Goal: Task Accomplishment & Management: Manage account settings

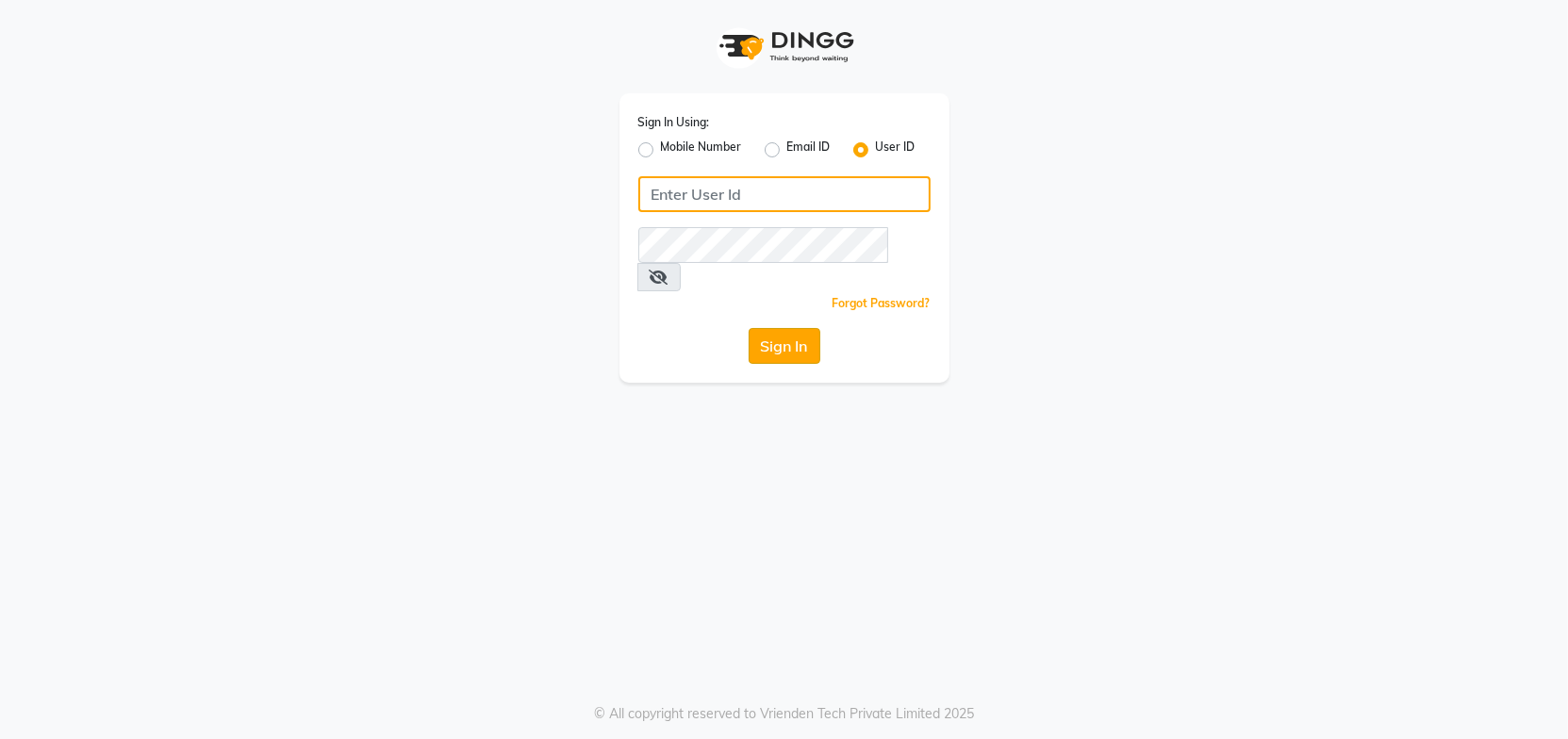
type input "Headmasters"
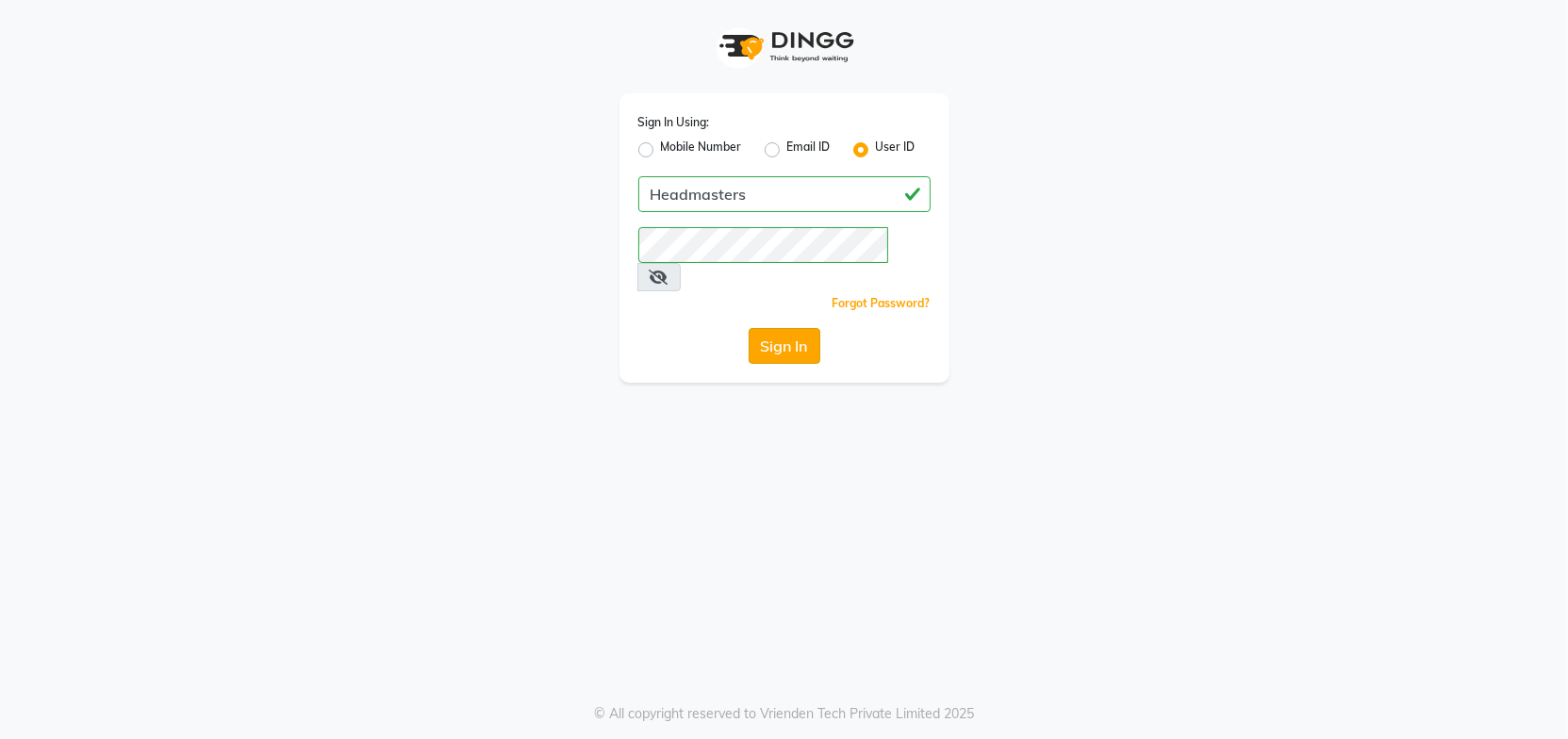
click at [771, 333] on button "Sign In" at bounding box center [784, 345] width 72 height 35
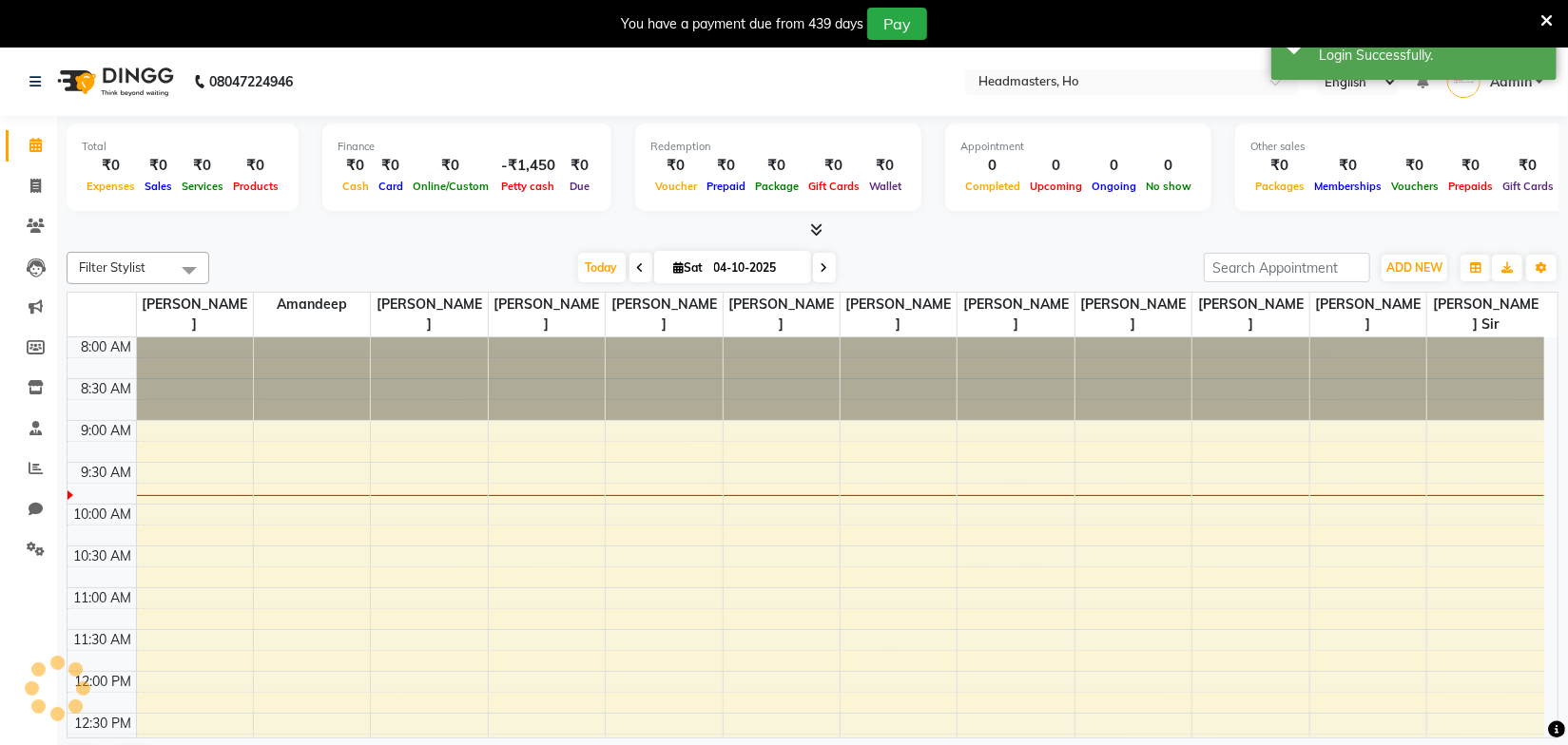
click at [958, 238] on div at bounding box center [812, 230] width 1492 height 20
click at [1074, 79] on input "text" at bounding box center [1112, 83] width 276 height 19
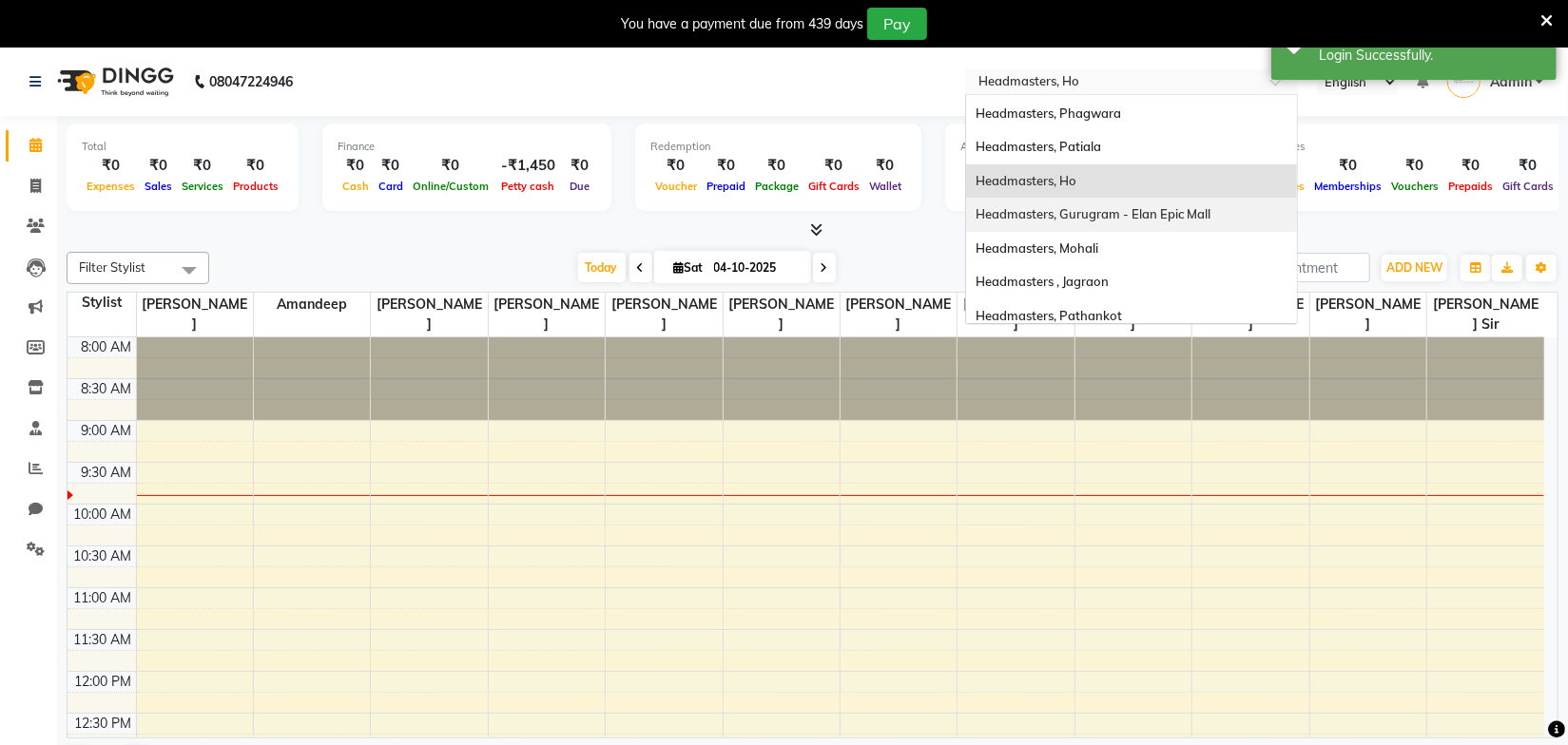
scroll to position [172, 0]
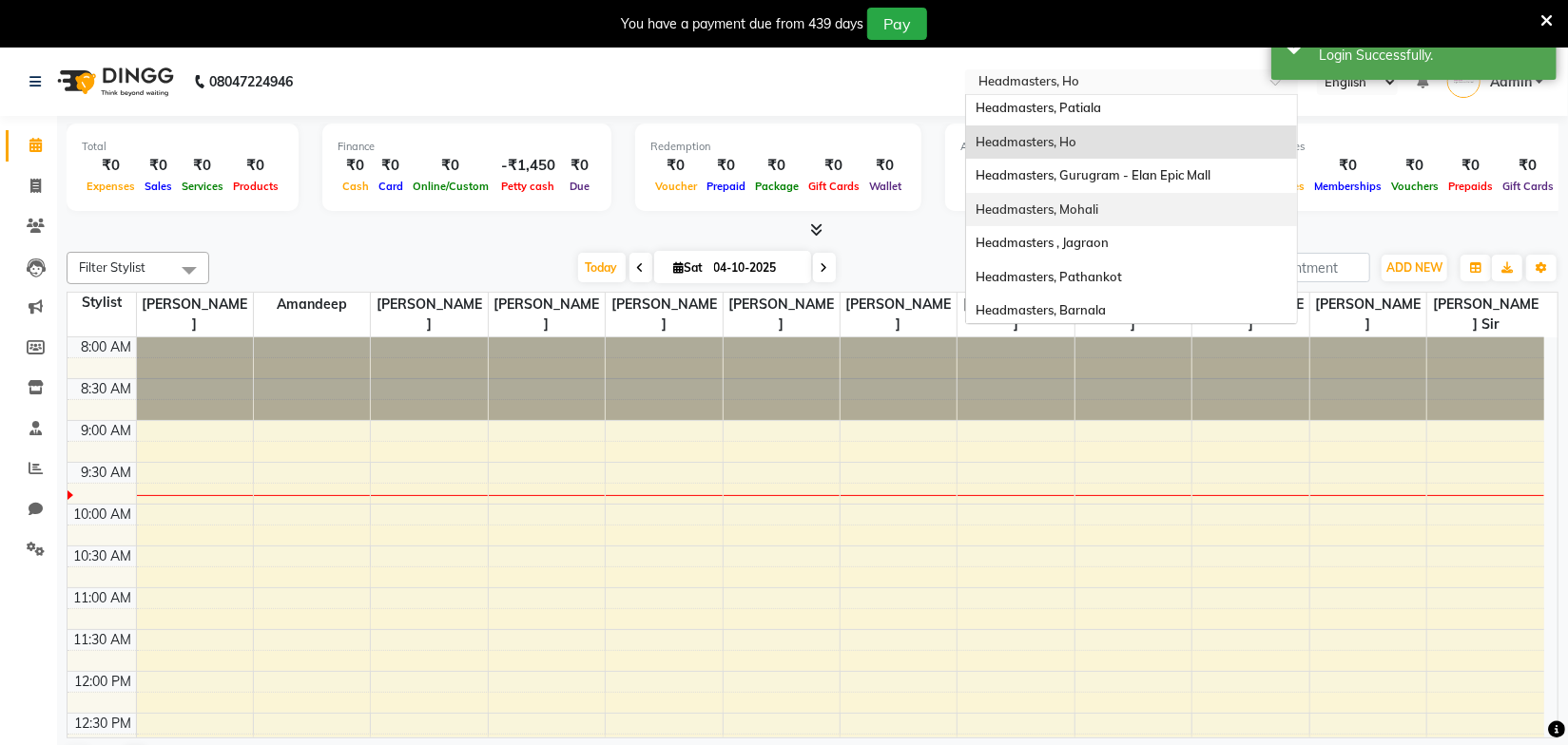
click at [1098, 214] on span "Headmasters, Mohali" at bounding box center [1037, 208] width 123 height 15
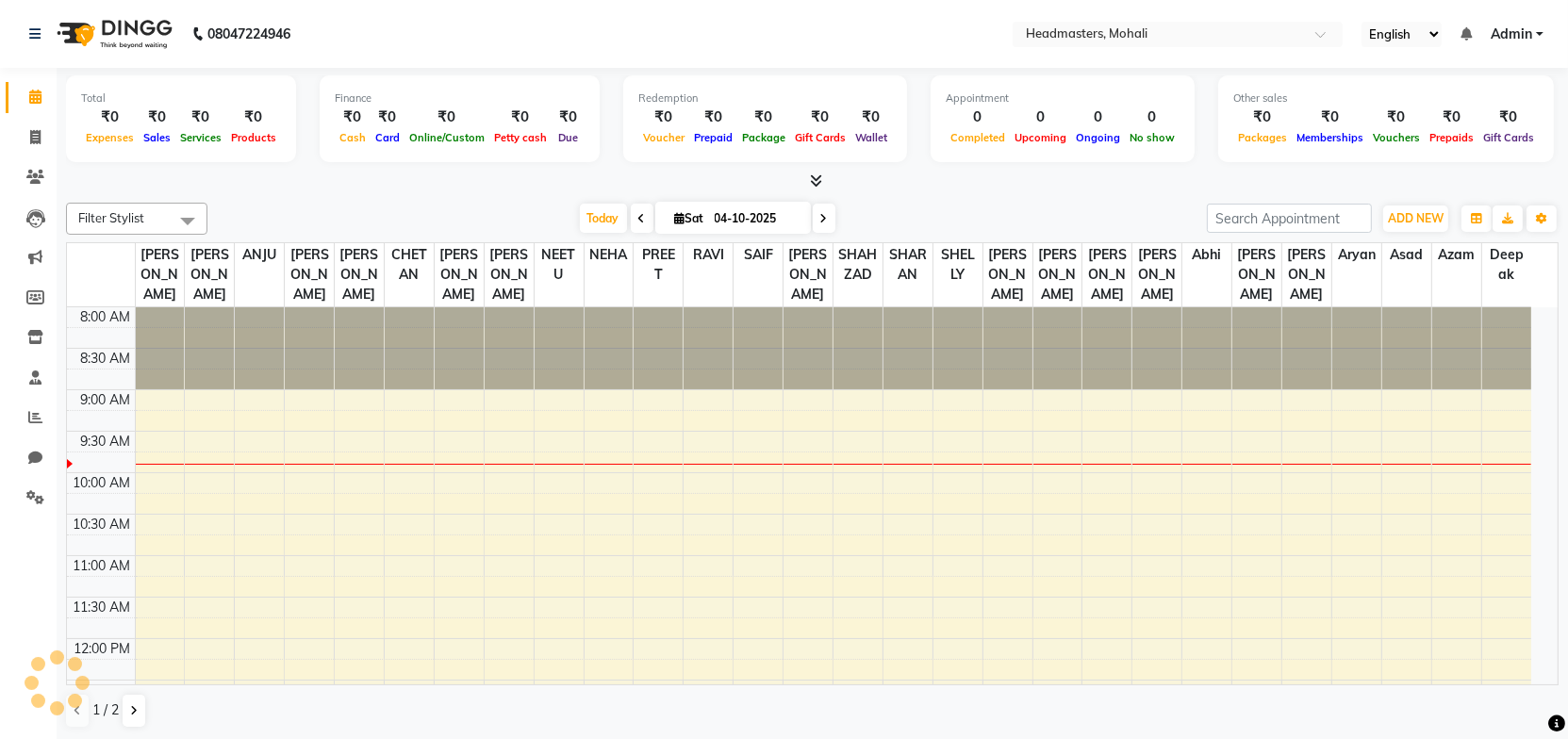
select select "en"
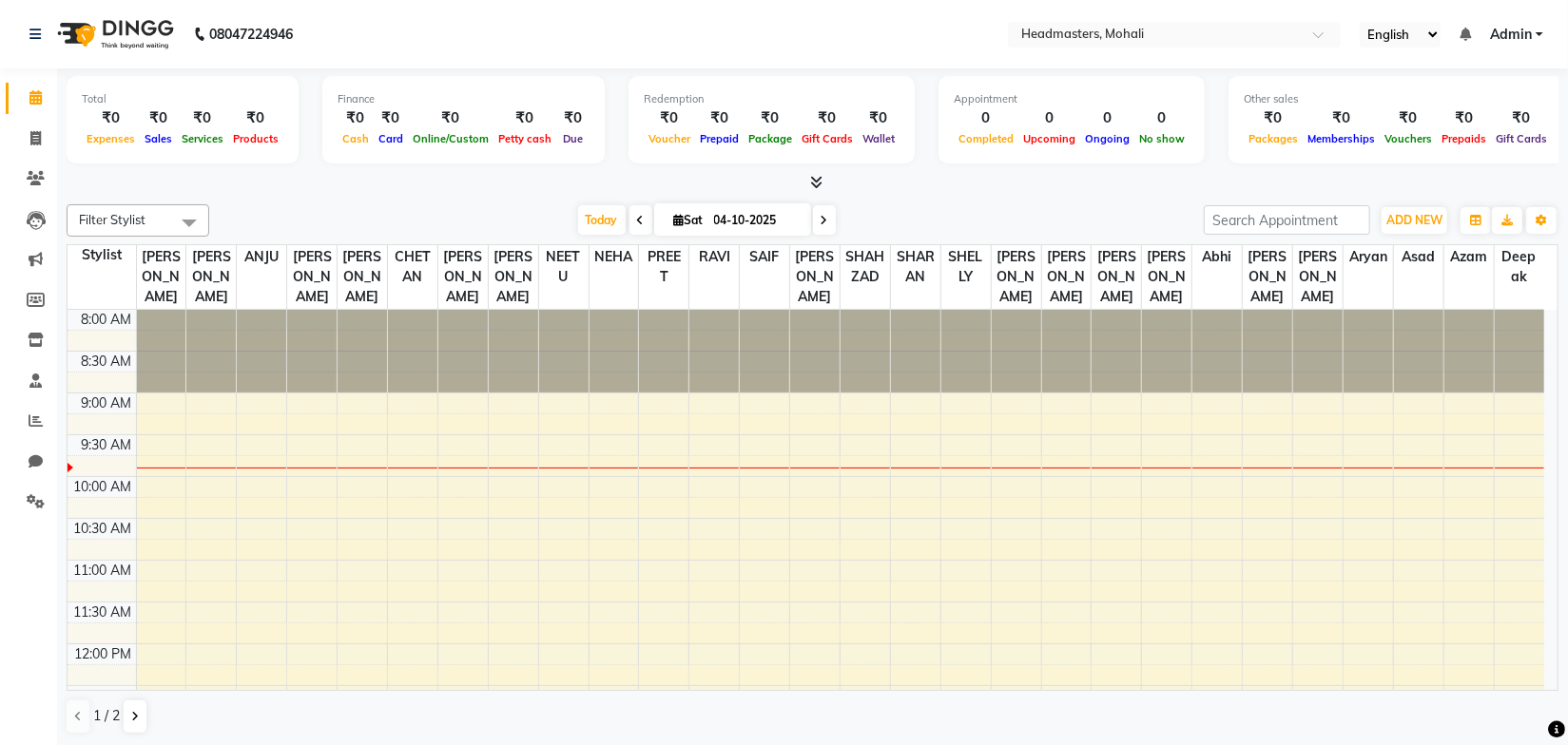
click at [898, 208] on div "Today Sat 04-10-2025" at bounding box center [706, 220] width 976 height 29
click at [524, 212] on div "Today Sat 04-10-2025" at bounding box center [706, 220] width 976 height 29
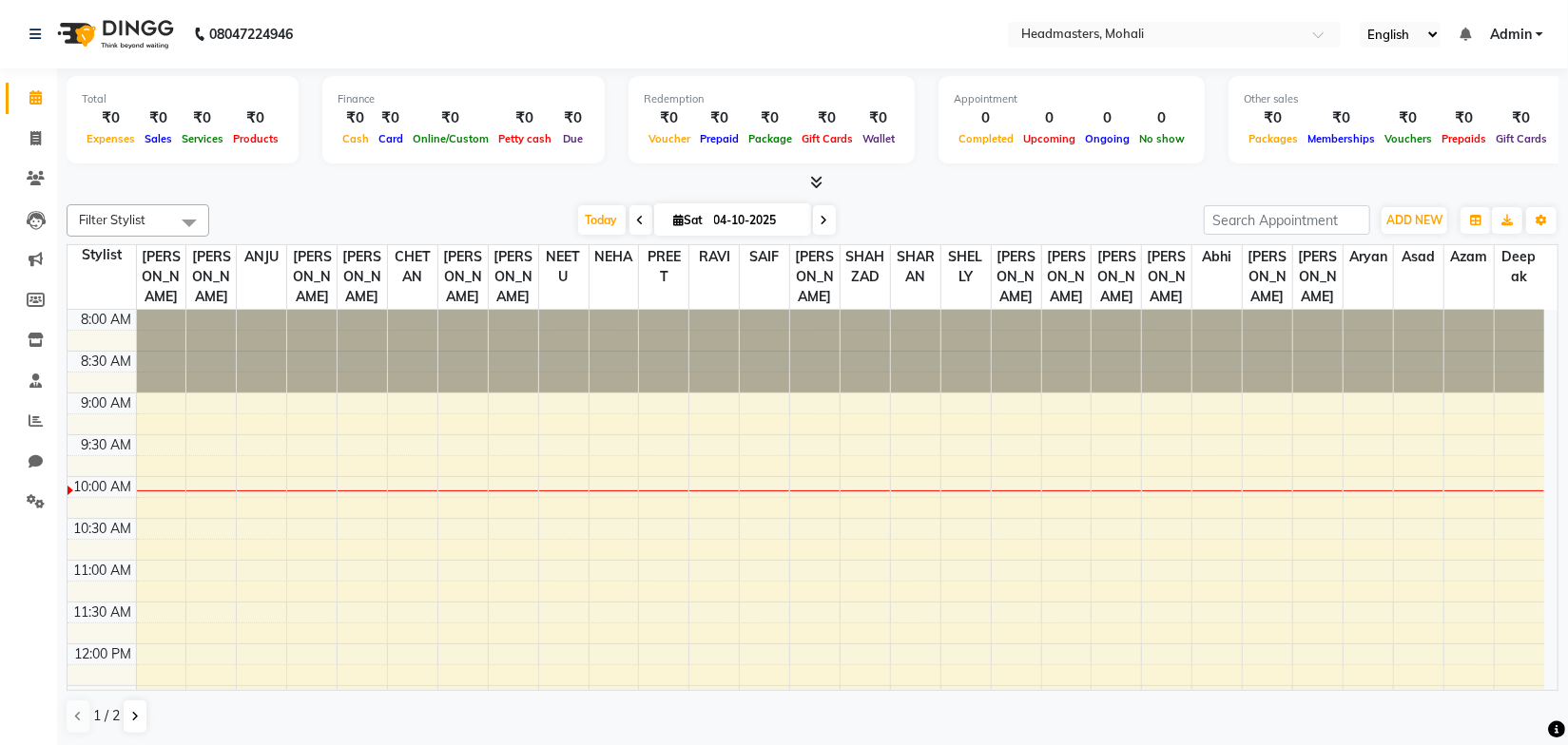
drag, startPoint x: 628, startPoint y: 185, endPoint x: 454, endPoint y: 191, distance: 174.1
click at [624, 185] on div at bounding box center [812, 183] width 1492 height 20
click at [452, 191] on div at bounding box center [812, 183] width 1492 height 20
drag, startPoint x: 285, startPoint y: 187, endPoint x: 141, endPoint y: 156, distance: 147.3
click at [282, 187] on div at bounding box center [812, 183] width 1492 height 20
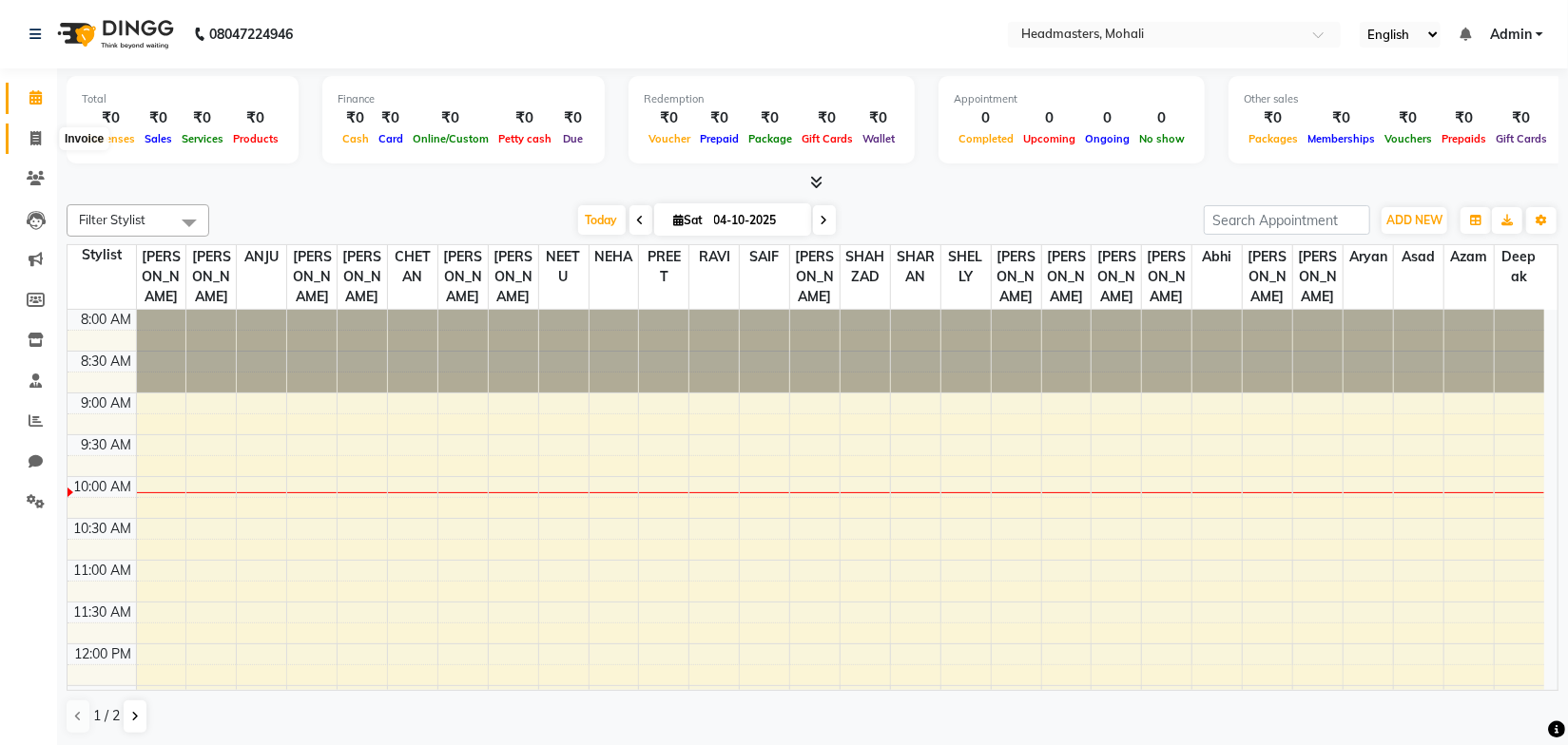
drag, startPoint x: 37, startPoint y: 138, endPoint x: 70, endPoint y: 147, distance: 34.2
click at [37, 138] on icon at bounding box center [36, 138] width 11 height 14
select select "service"
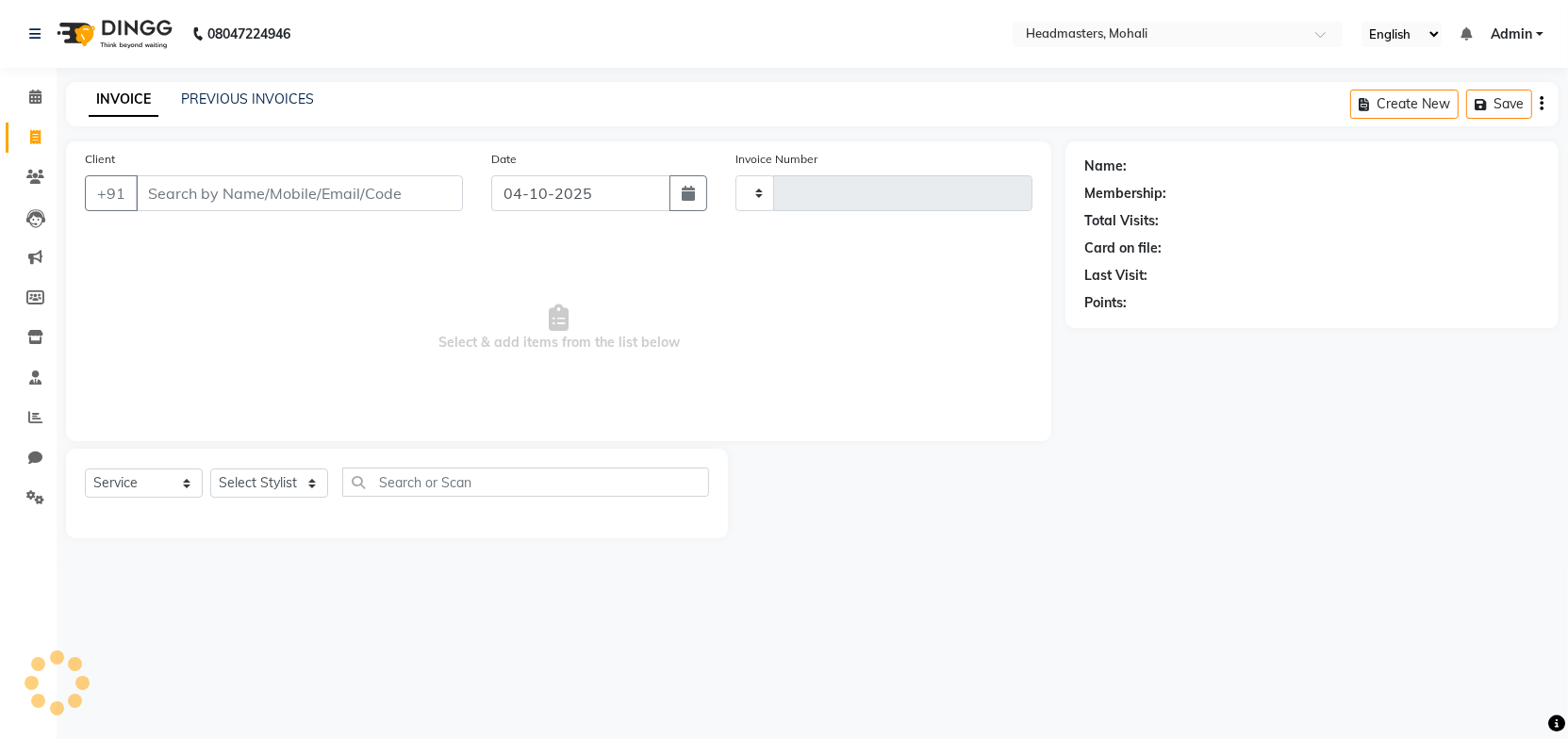
type input "10430"
select select "6604"
click at [207, 100] on link "PREVIOUS INVOICES" at bounding box center [247, 98] width 133 height 17
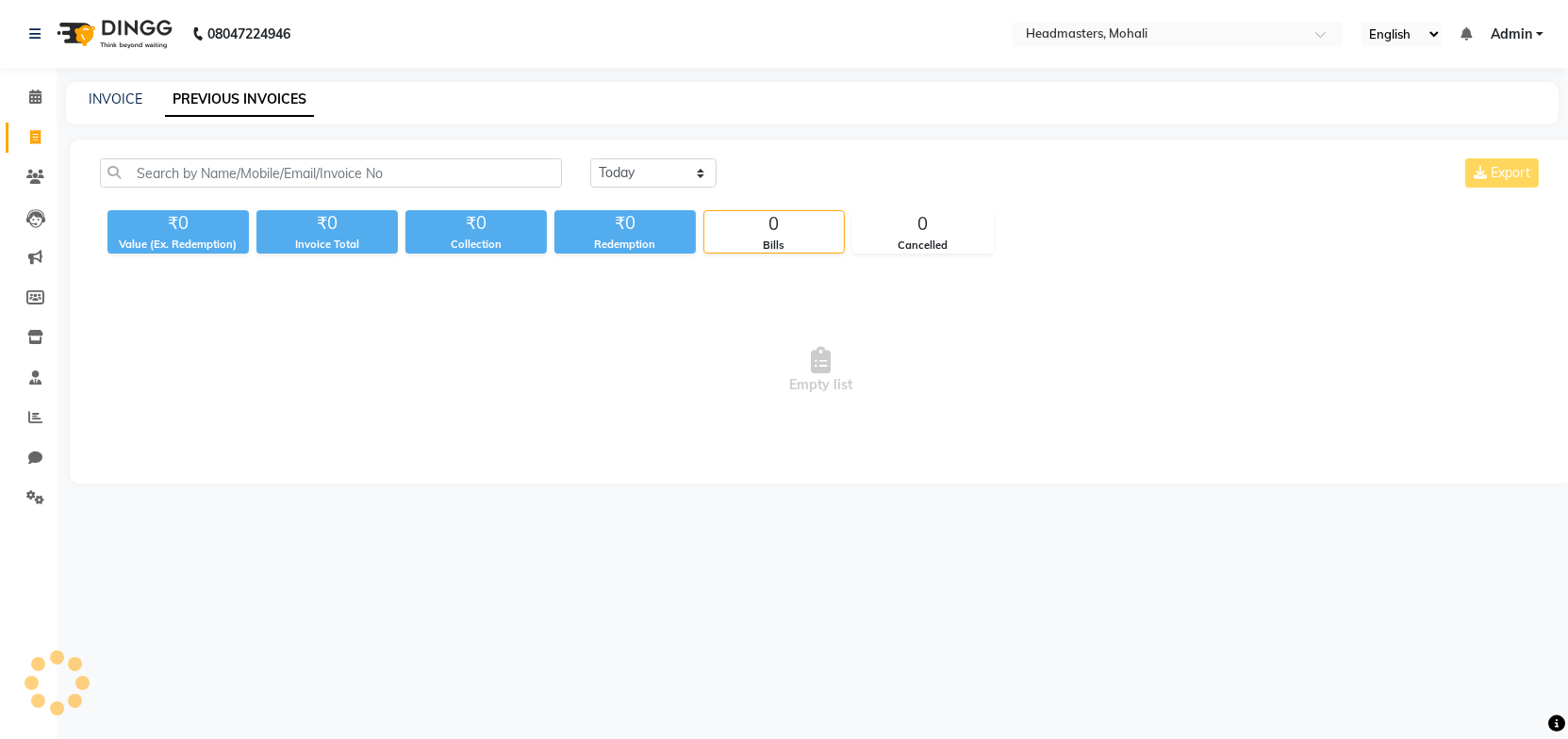
click at [575, 133] on main "INVOICE PREVIOUS INVOICES Today Yesterday Custom Range Export ₹0 Value (Ex. Red…" at bounding box center [812, 296] width 1512 height 430
click at [673, 85] on div "INVOICE PREVIOUS INVOICES" at bounding box center [812, 102] width 1492 height 42
click at [33, 94] on icon at bounding box center [35, 96] width 12 height 14
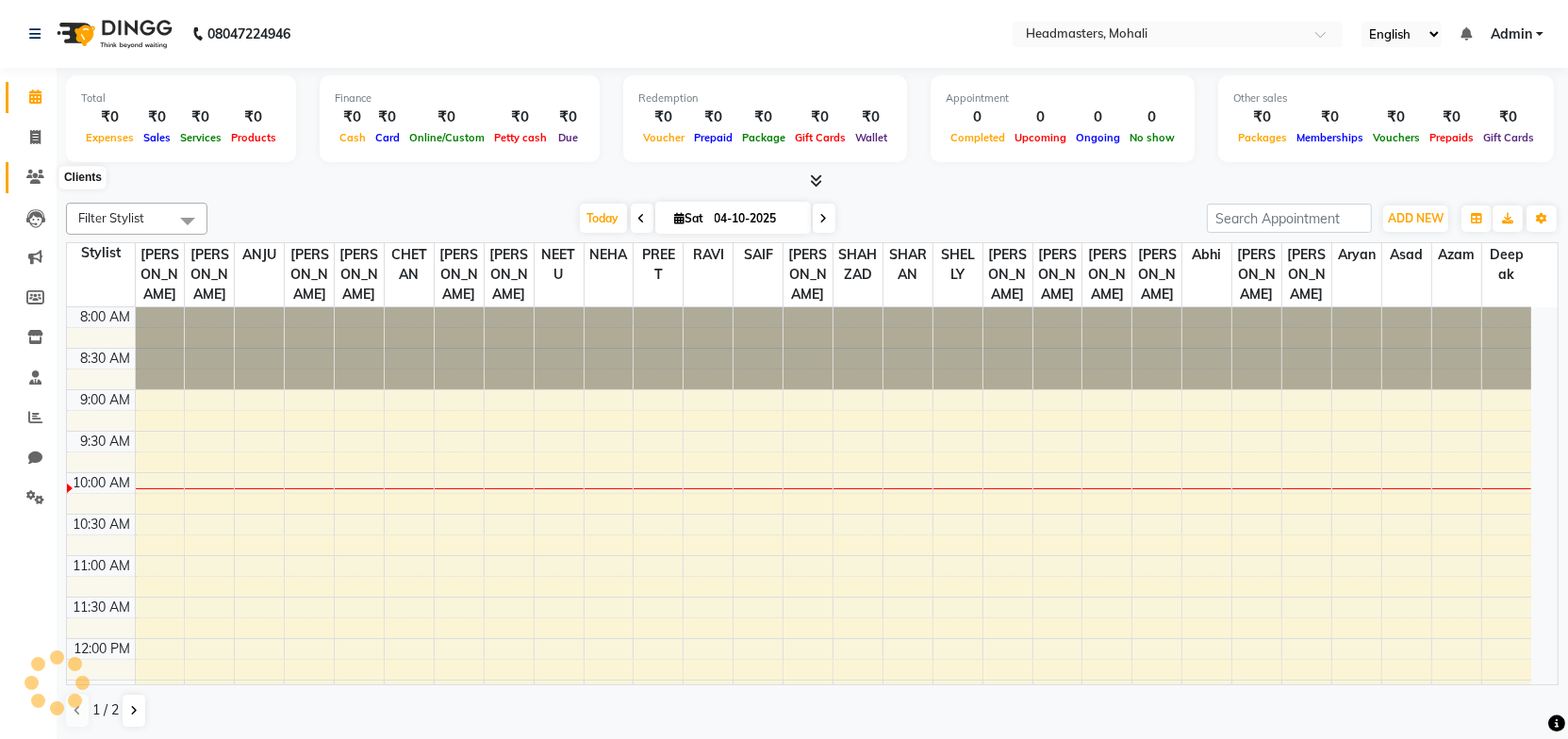
click at [29, 183] on icon at bounding box center [35, 176] width 18 height 14
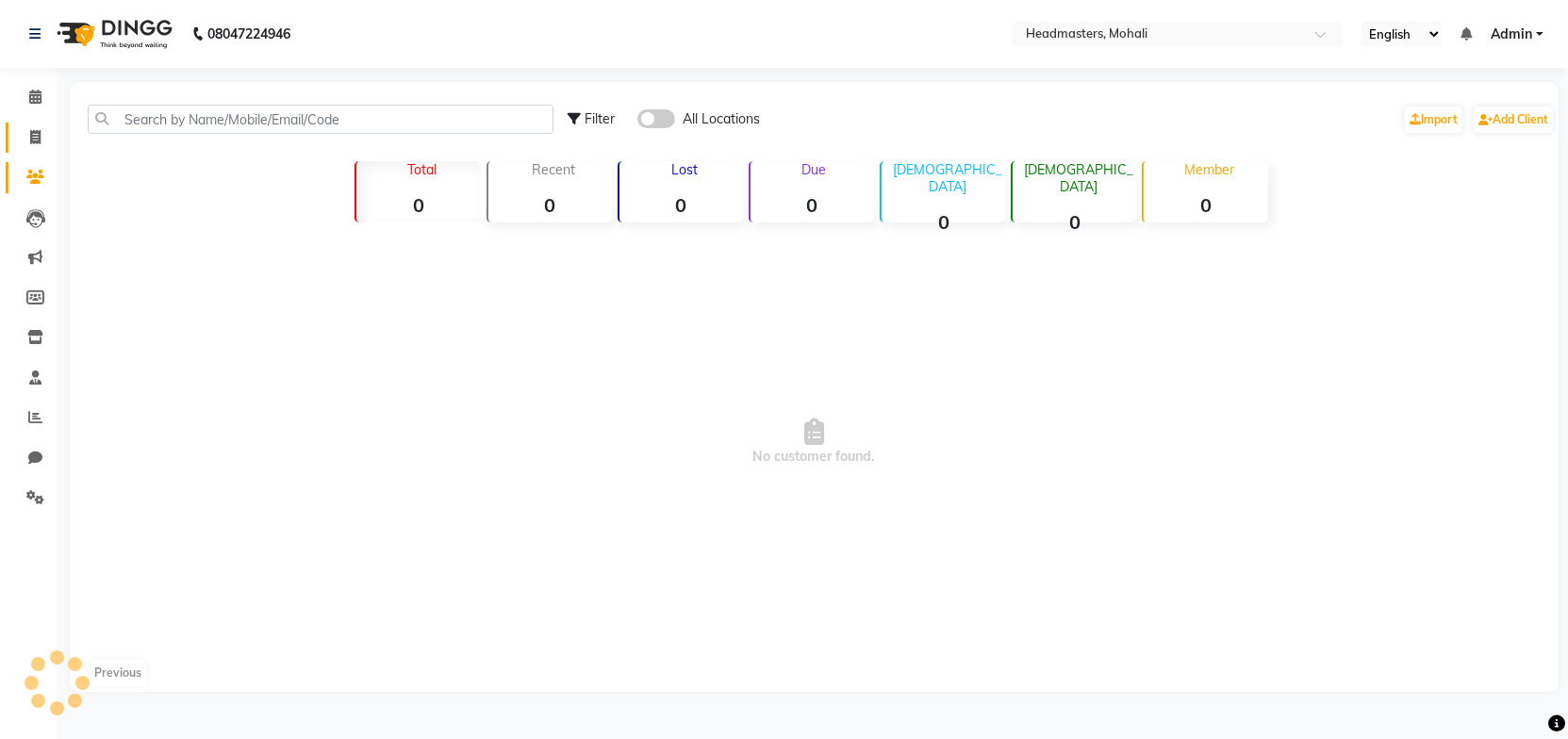
click at [33, 140] on icon at bounding box center [35, 137] width 11 height 14
select select "service"
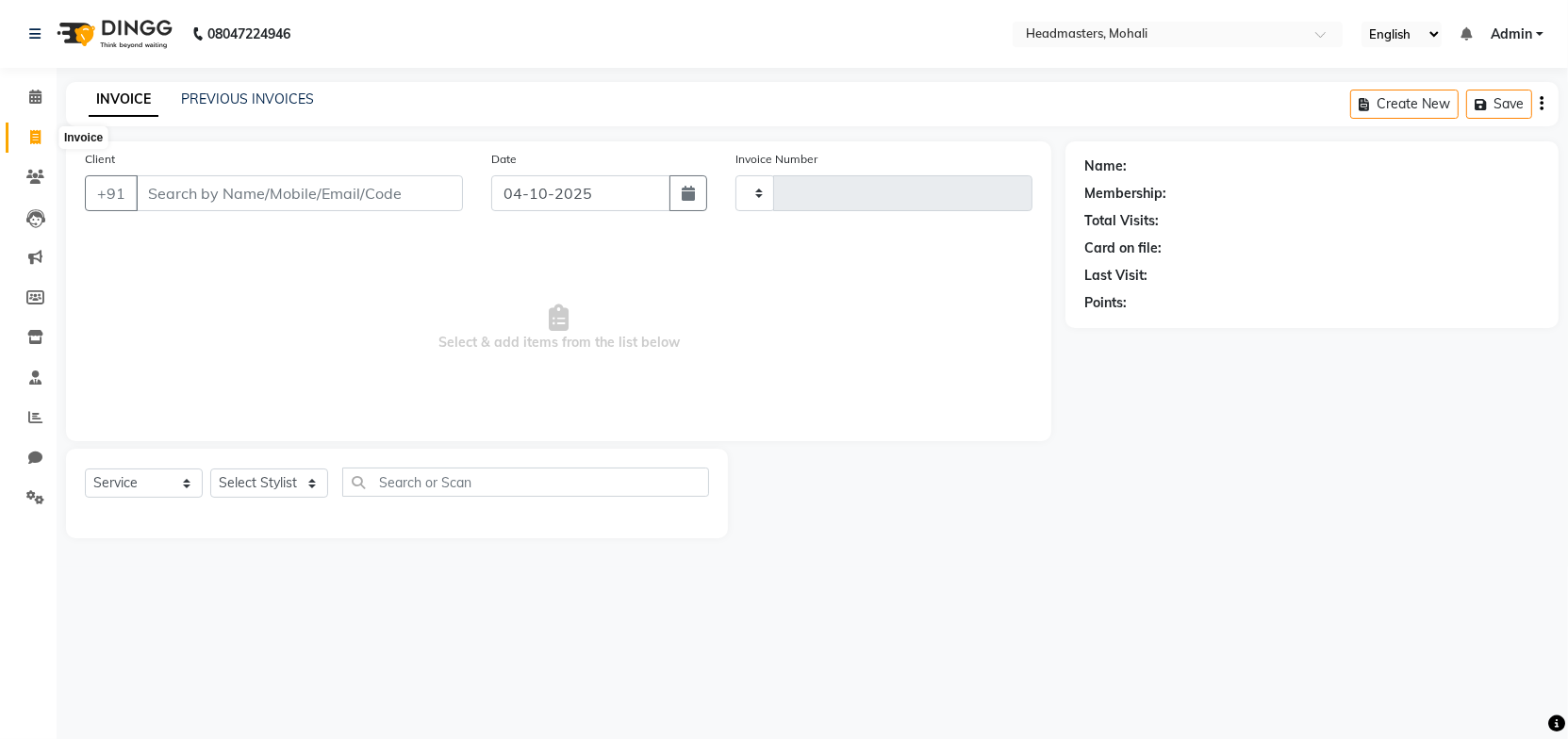
type input "10430"
select select "6604"
click at [252, 103] on link "PREVIOUS INVOICES" at bounding box center [247, 98] width 133 height 17
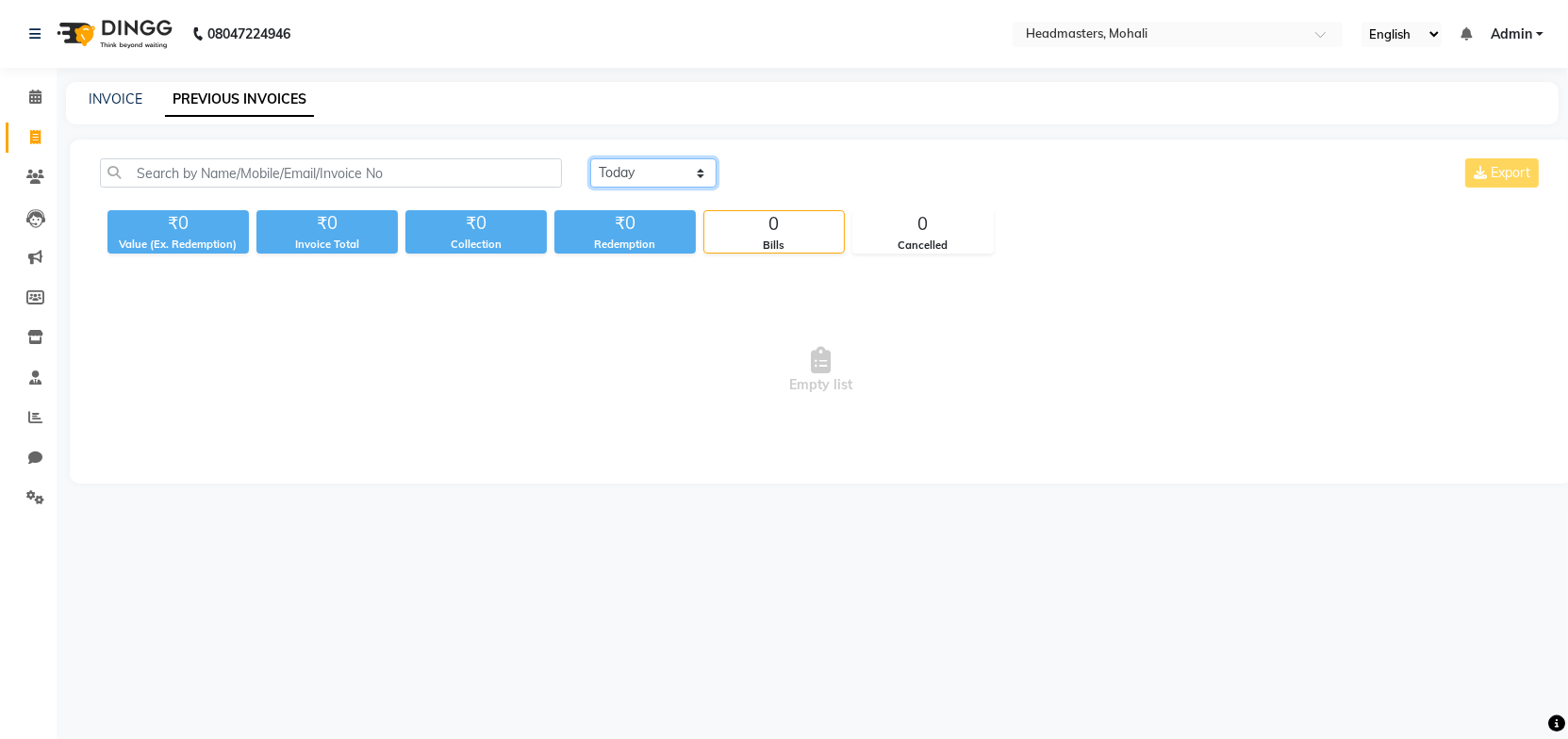
click at [639, 181] on select "Today Yesterday Custom Range" at bounding box center [654, 173] width 126 height 30
select select "yesterday"
click at [591, 158] on select "Today Yesterday Custom Range" at bounding box center [654, 173] width 126 height 30
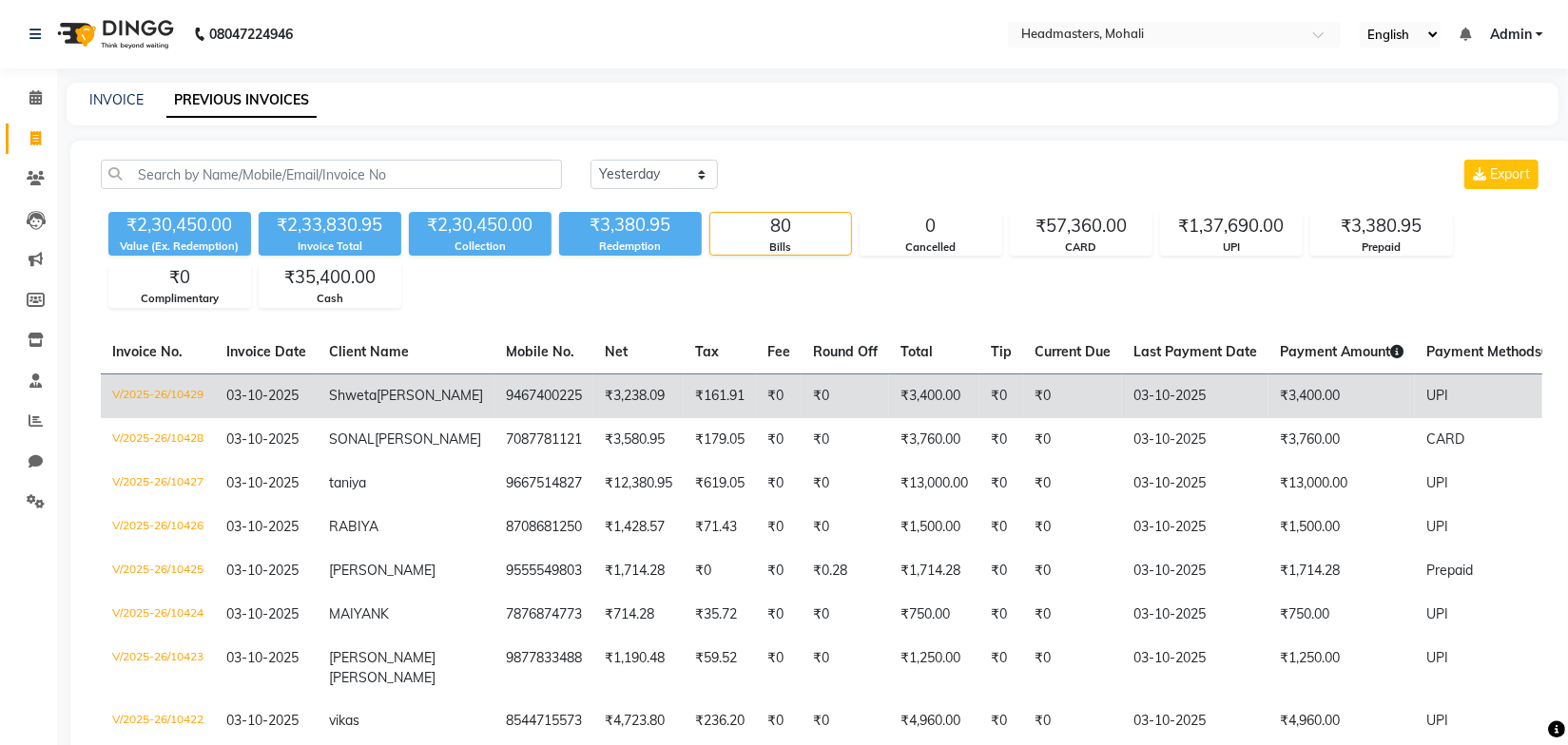
click at [376, 404] on span "Sharma" at bounding box center [429, 395] width 106 height 17
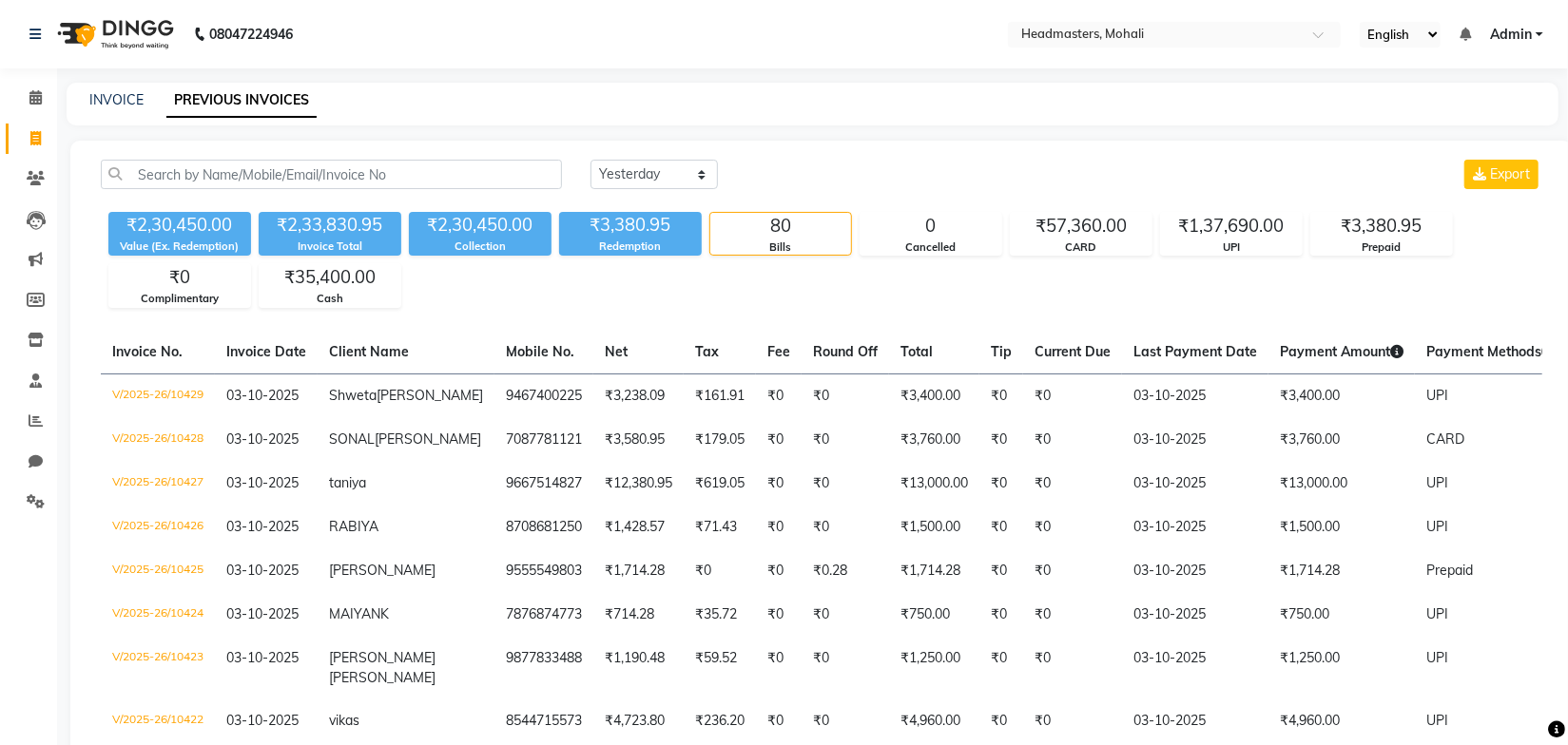
click at [638, 83] on div "INVOICE PREVIOUS INVOICES" at bounding box center [812, 103] width 1492 height 43
drag, startPoint x: 411, startPoint y: 124, endPoint x: 120, endPoint y: 132, distance: 291.1
click at [406, 124] on div "INVOICE PREVIOUS INVOICES" at bounding box center [812, 103] width 1492 height 43
click at [121, 102] on link "INVOICE" at bounding box center [116, 99] width 55 height 17
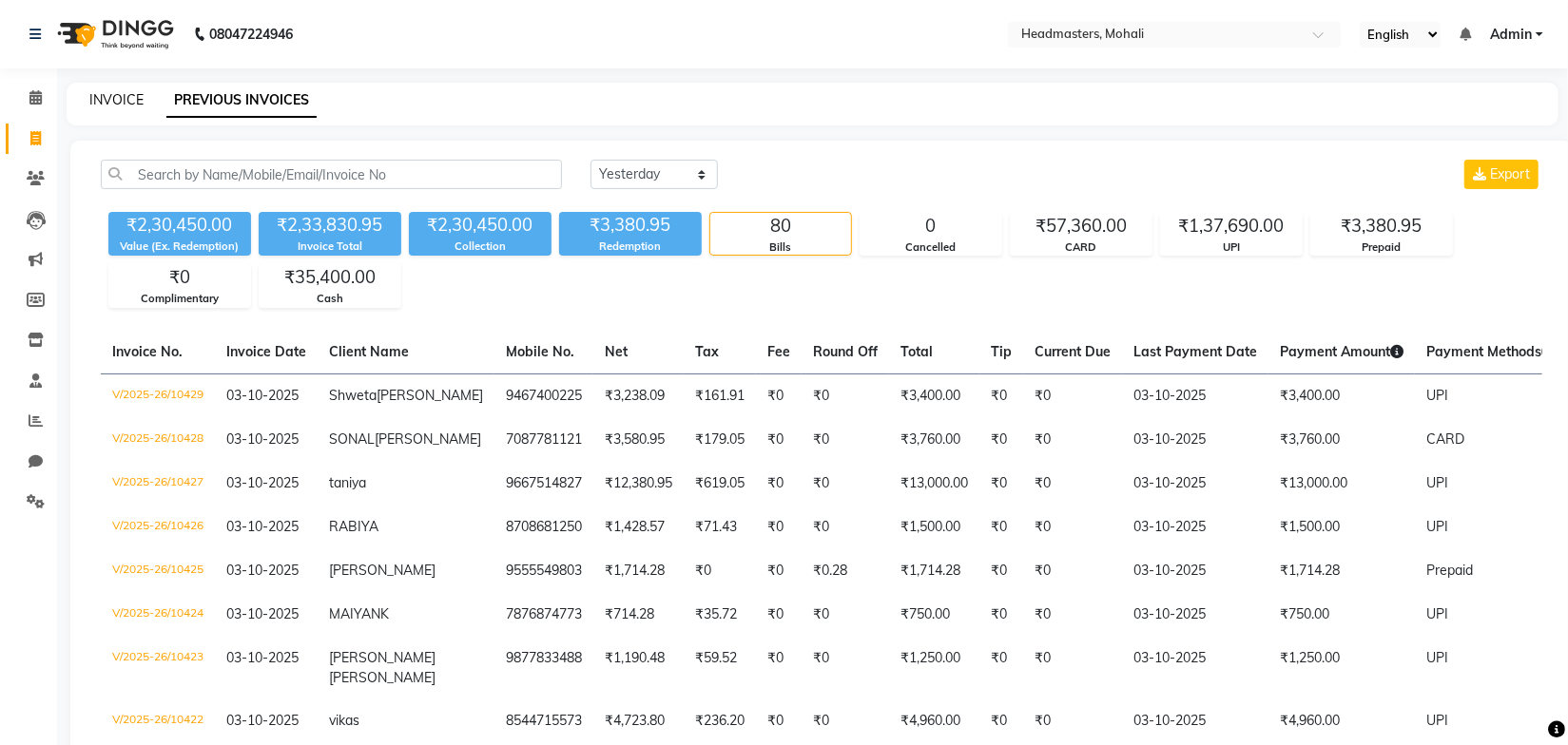
select select "service"
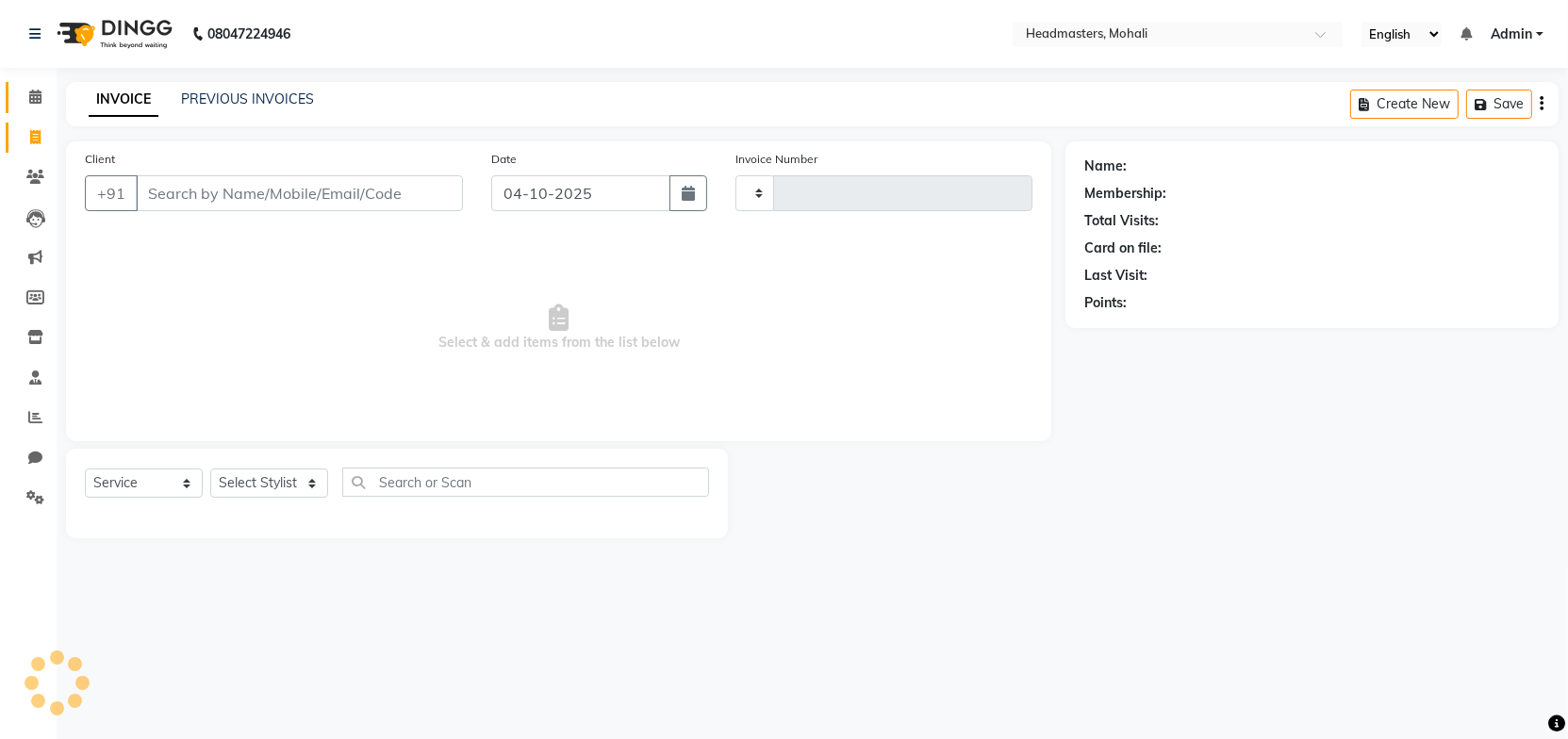
type input "10430"
select select "6604"
click at [35, 92] on icon at bounding box center [35, 96] width 12 height 14
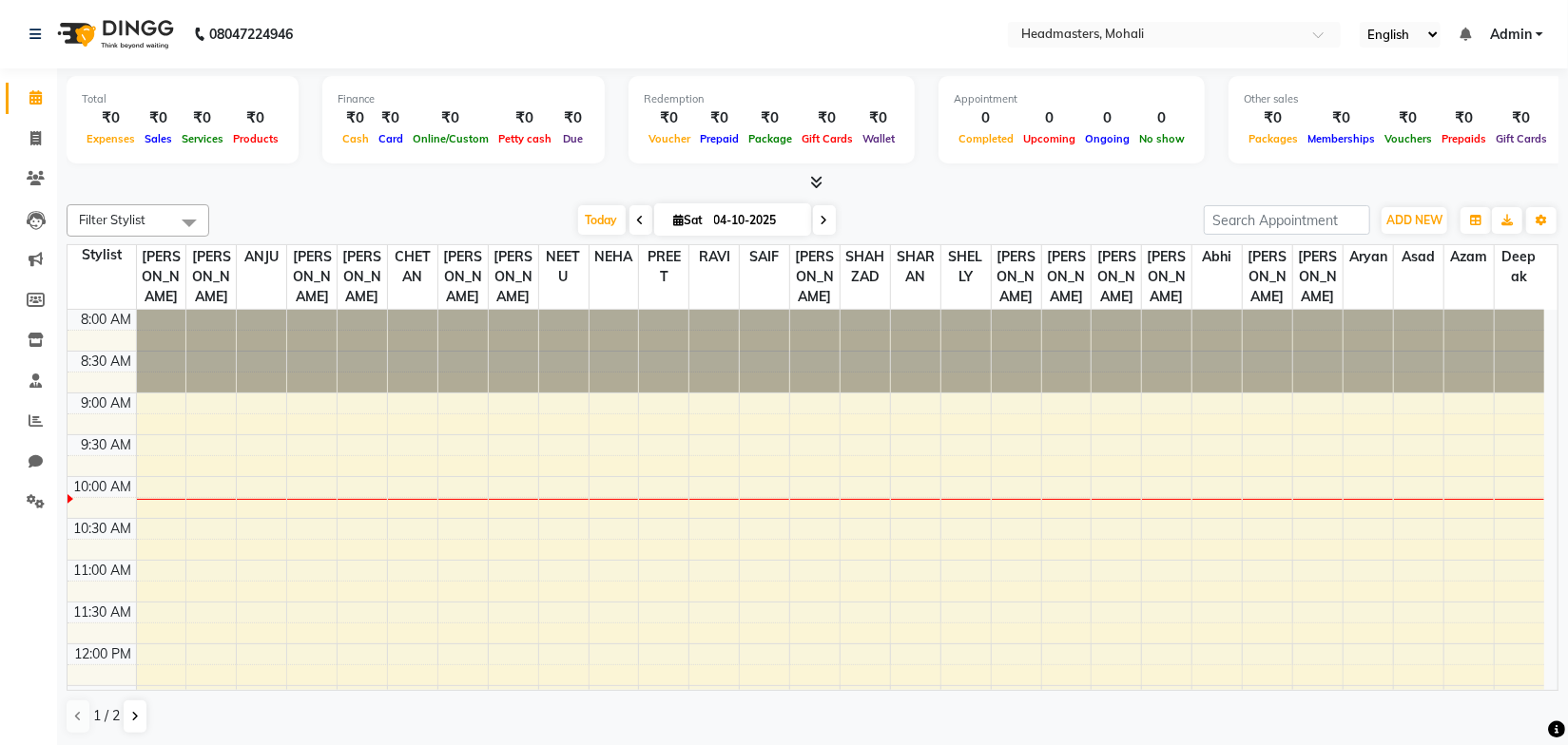
click at [908, 190] on div at bounding box center [812, 183] width 1492 height 20
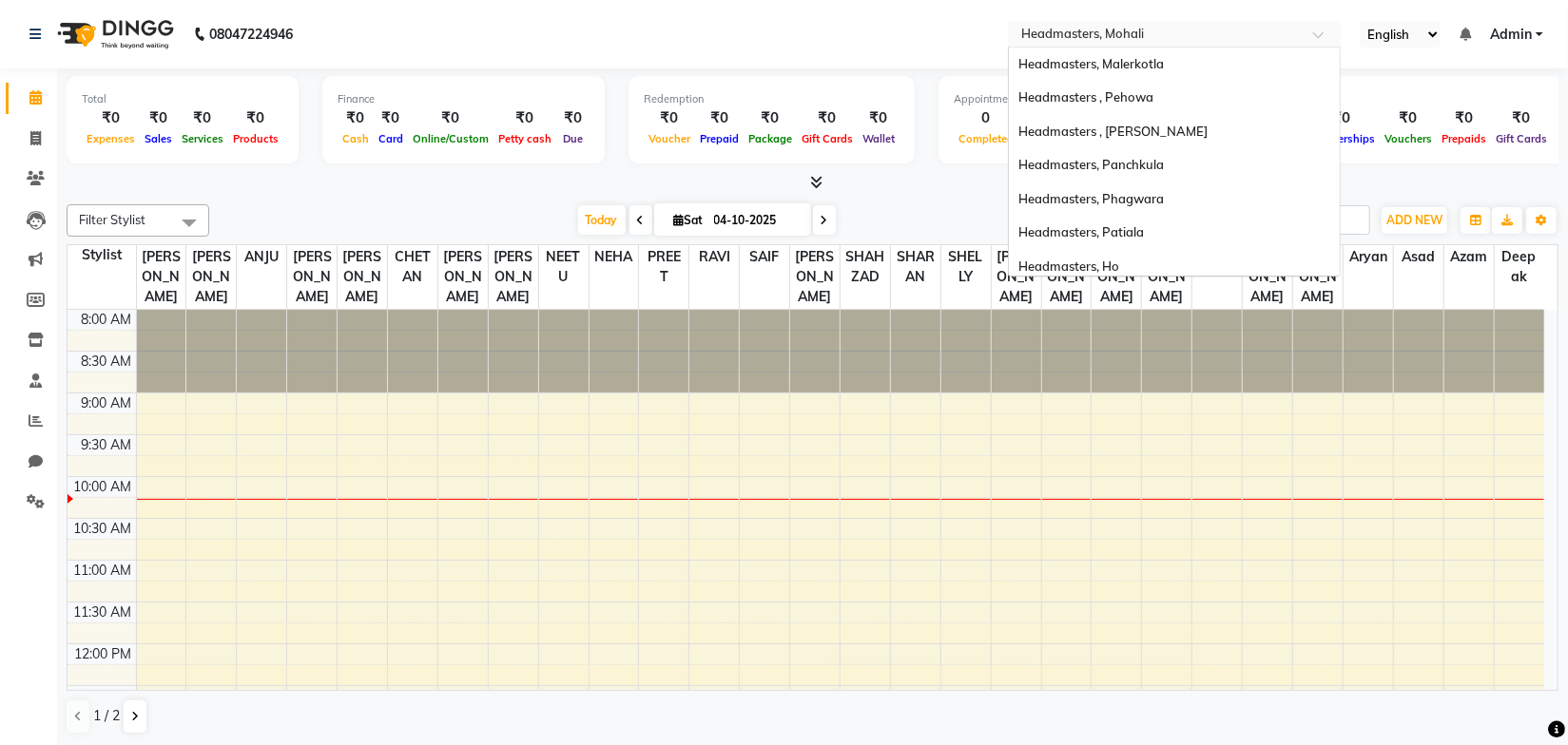
drag, startPoint x: 1194, startPoint y: 37, endPoint x: 1208, endPoint y: 86, distance: 51.0
click at [1196, 39] on input "text" at bounding box center [1155, 36] width 276 height 19
click at [860, 49] on nav "08047224946 Select Location × Headmasters, Mohali Headmasters, Malerkotla Headm…" at bounding box center [784, 34] width 1568 height 68
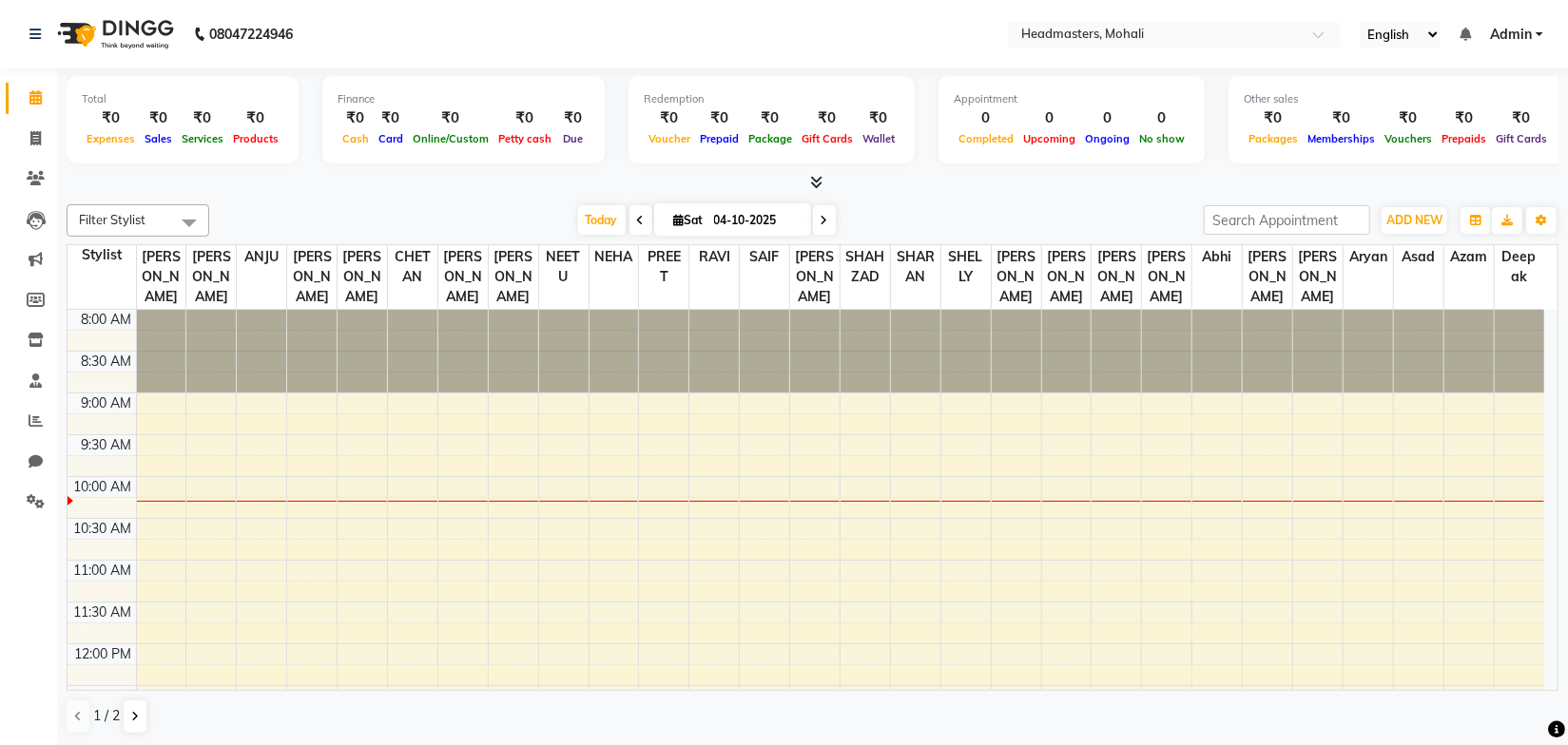
click at [450, 188] on div at bounding box center [812, 183] width 1492 height 20
click at [945, 185] on div at bounding box center [812, 183] width 1492 height 20
click at [816, 186] on icon at bounding box center [816, 182] width 12 height 14
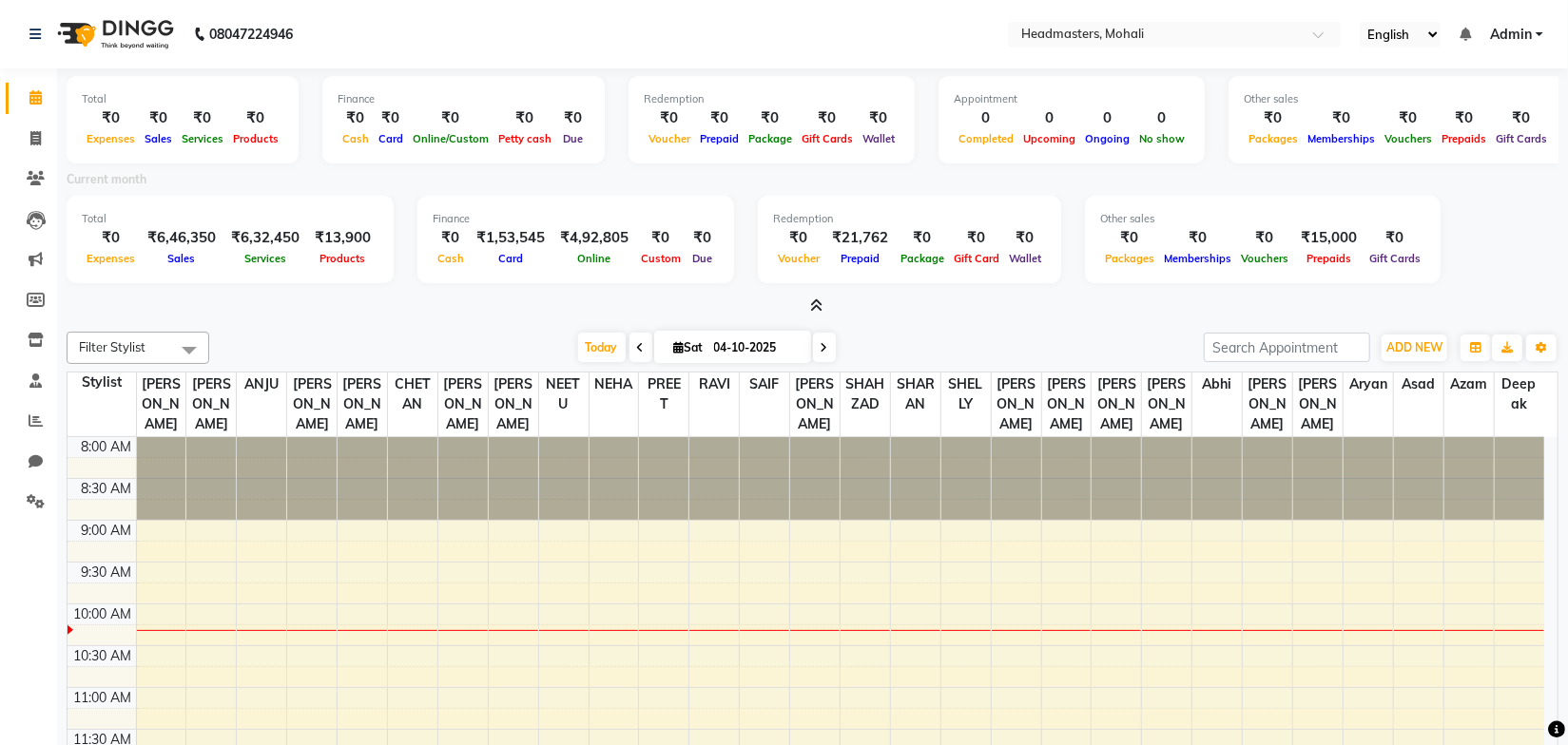
click at [816, 308] on icon at bounding box center [816, 306] width 12 height 14
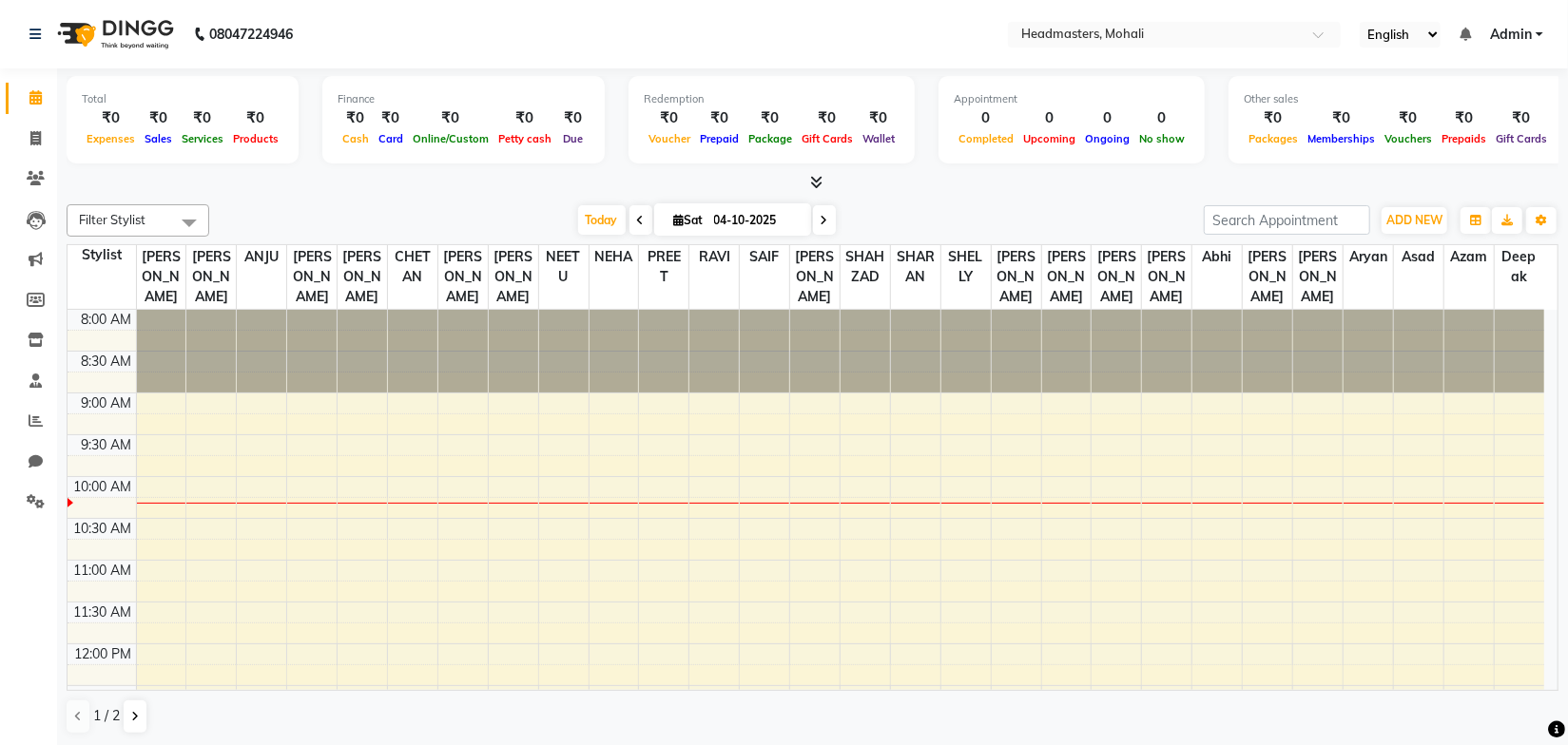
click at [761, 47] on nav "08047224946 Select Location × Headmasters, Mohali English ENGLISH Español العرب…" at bounding box center [784, 34] width 1568 height 68
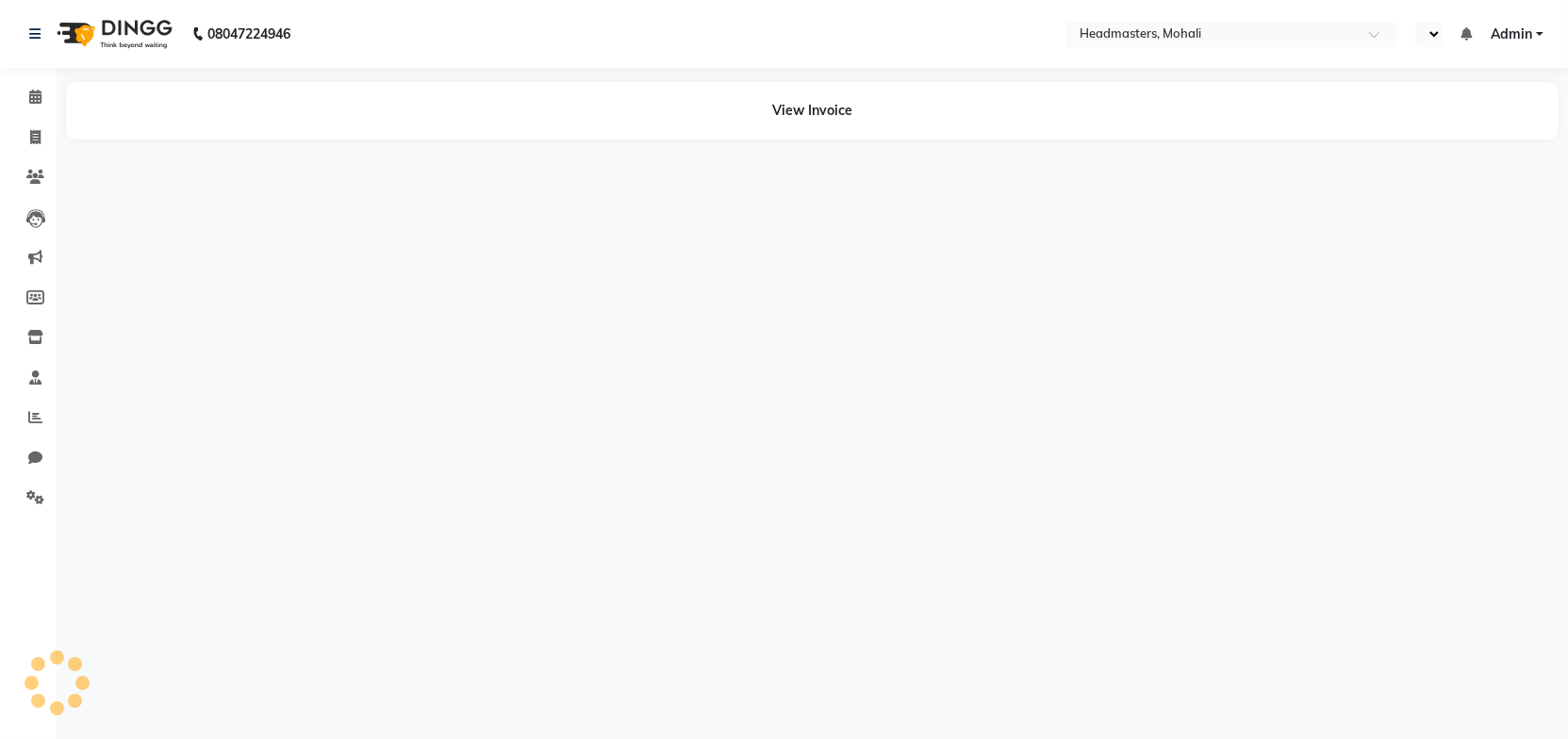
select select "en"
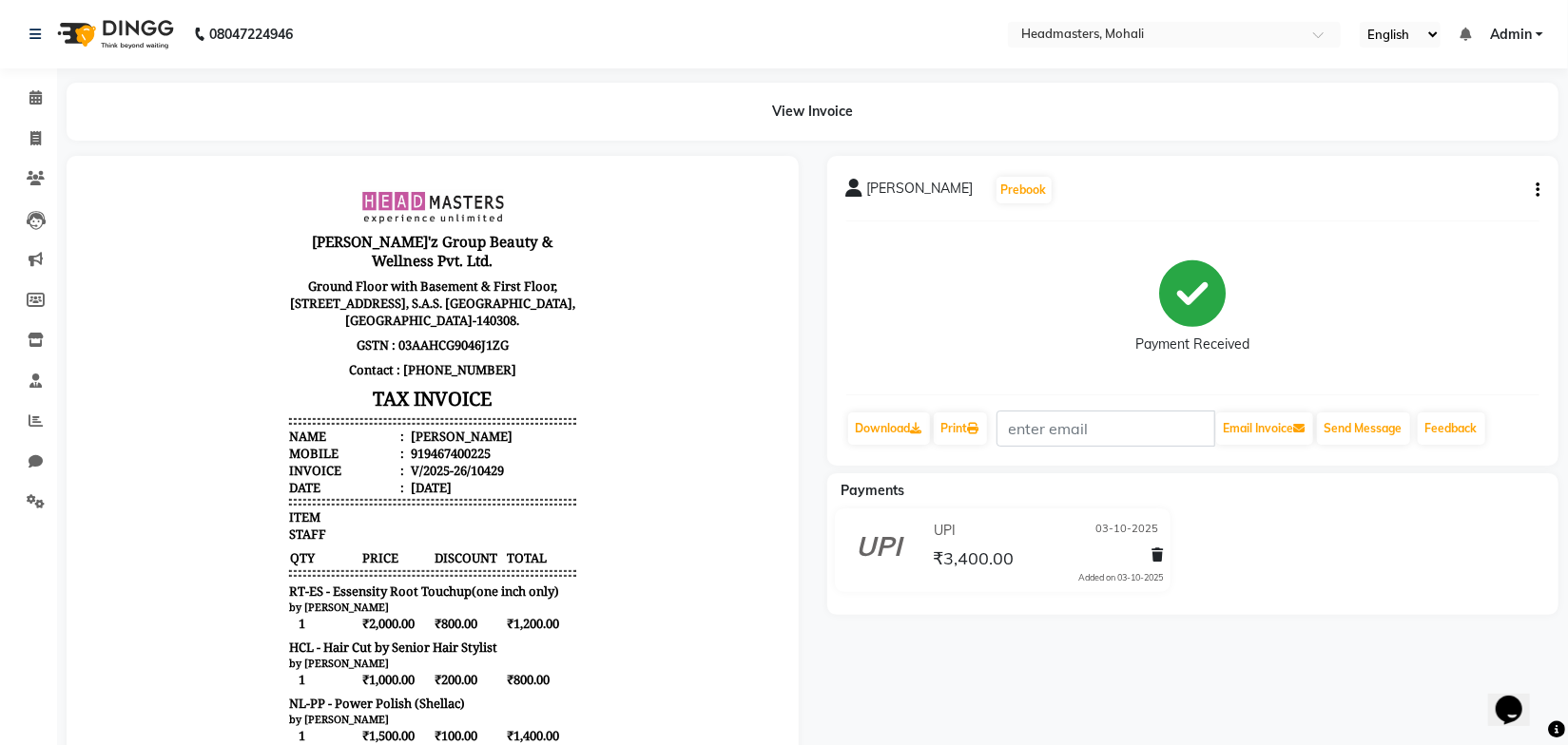
click at [551, 381] on h3 "TAX INVOICE" at bounding box center [431, 398] width 287 height 34
